Goal: Navigation & Orientation: Understand site structure

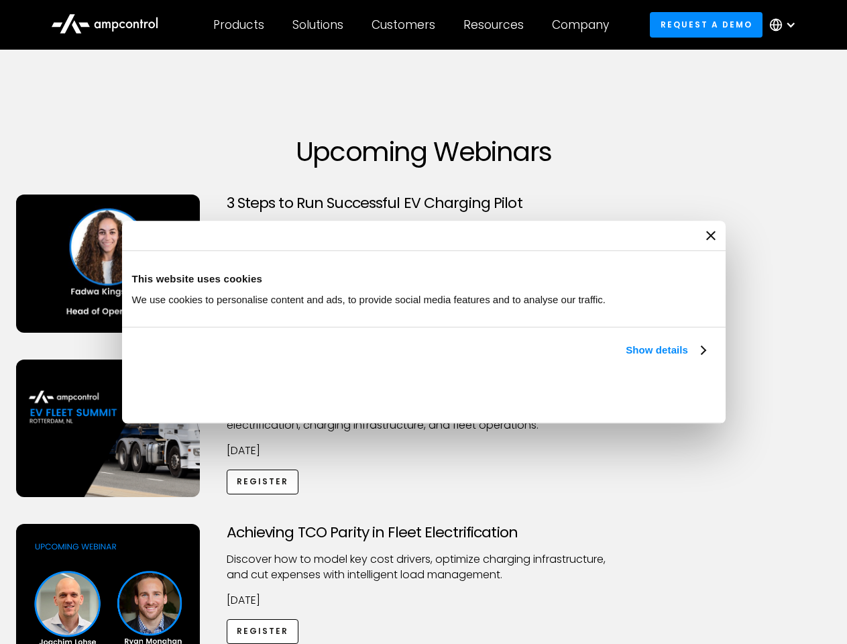
click at [626, 358] on link "Show details" at bounding box center [665, 350] width 79 height 16
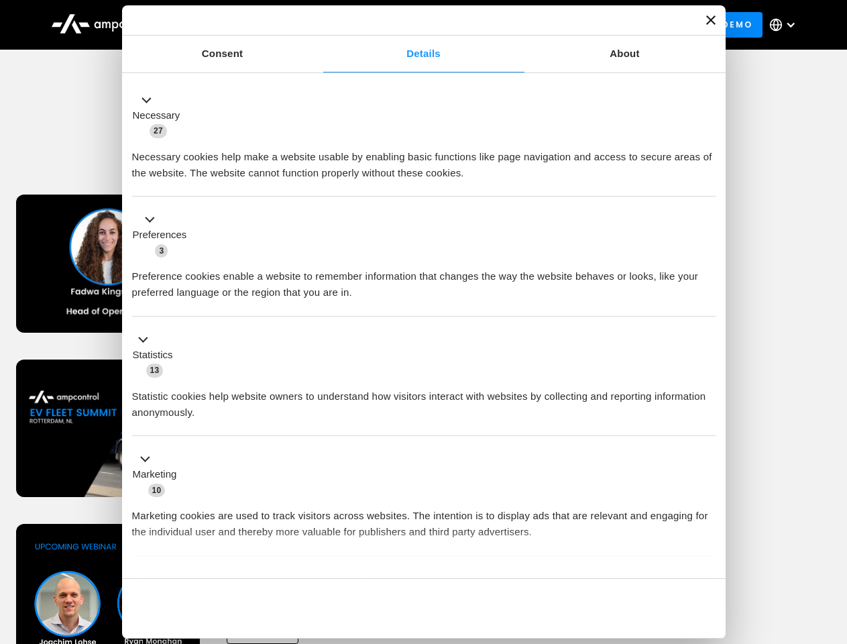
click at [707, 181] on div "Necessary cookies help make a website usable by enabling basic functions like p…" at bounding box center [424, 160] width 584 height 42
click at [832, 541] on div "Achieving TCO Parity in Fleet Electrification Discover how to model key cost dr…" at bounding box center [424, 629] width 842 height 211
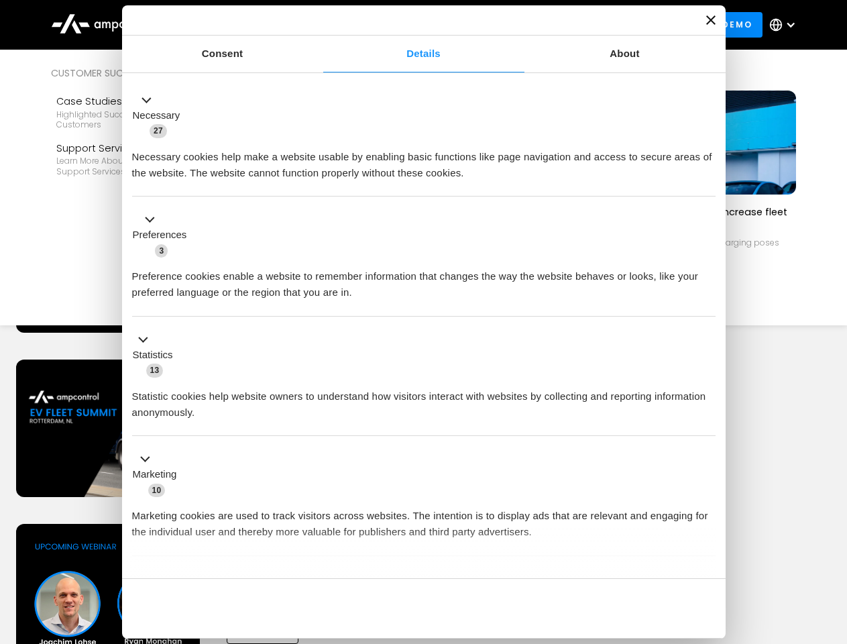
click at [412, 25] on div "Customers" at bounding box center [404, 24] width 64 height 15
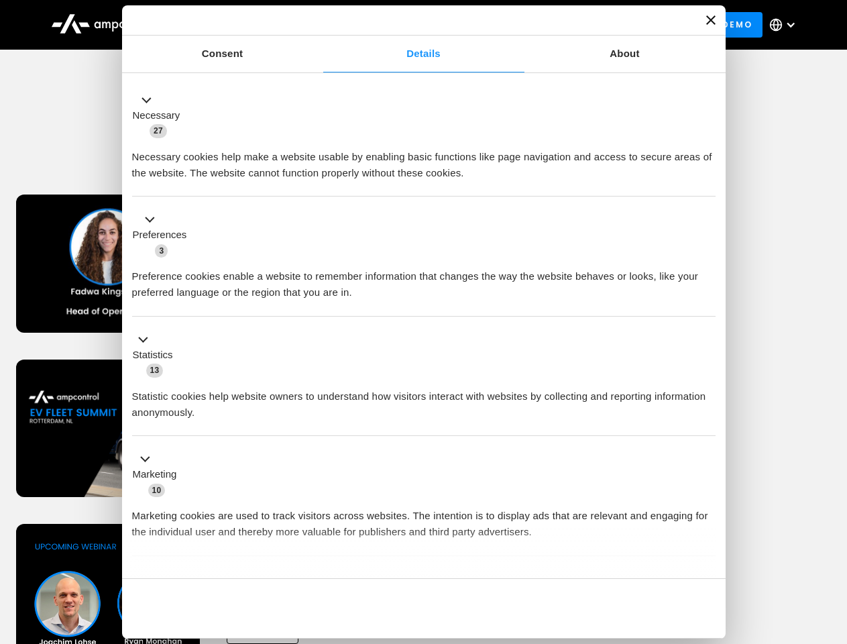
click at [238, 25] on div "Products" at bounding box center [238, 24] width 51 height 15
click at [319, 25] on div "Solutions" at bounding box center [317, 24] width 51 height 15
click at [406, 25] on div "Customers" at bounding box center [404, 24] width 64 height 15
click at [496, 25] on div "Resources" at bounding box center [493, 24] width 60 height 15
click at [585, 25] on div "Company" at bounding box center [580, 24] width 57 height 15
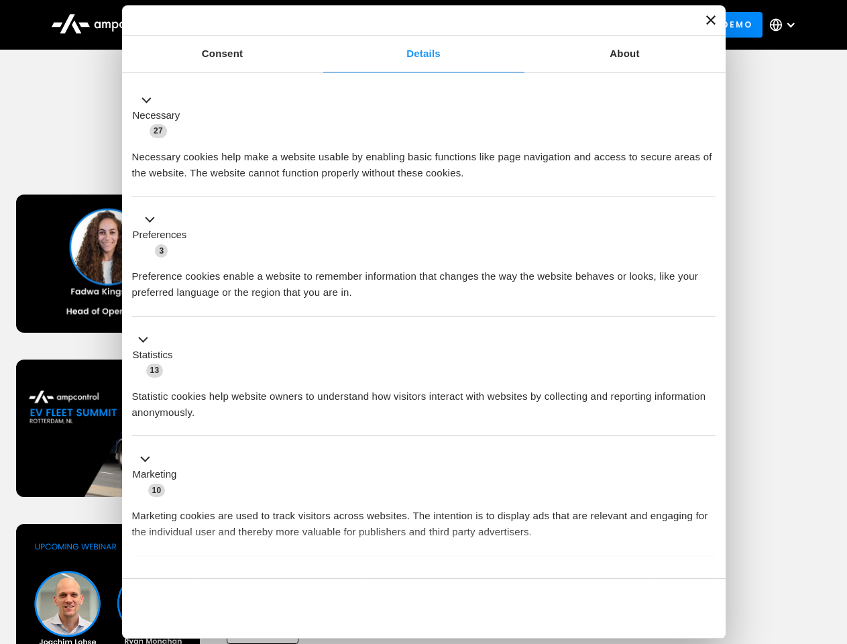
click at [786, 25] on div at bounding box center [790, 24] width 11 height 11
